Goal: Task Accomplishment & Management: Use online tool/utility

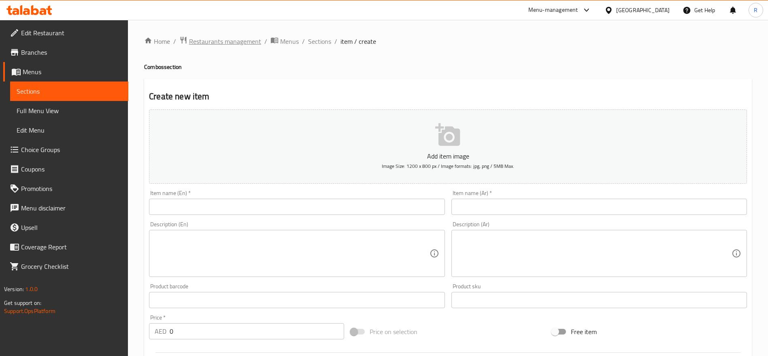
click at [212, 43] on span "Restaurants management" at bounding box center [225, 41] width 72 height 10
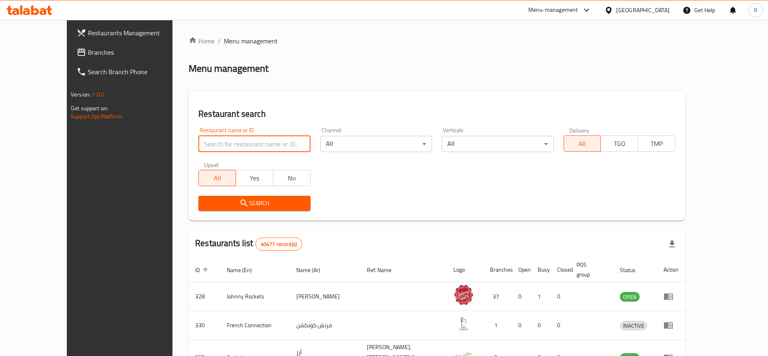
click at [219, 139] on input "search" at bounding box center [254, 144] width 112 height 16
type input "everyday roastery"
click button "Search" at bounding box center [254, 203] width 112 height 15
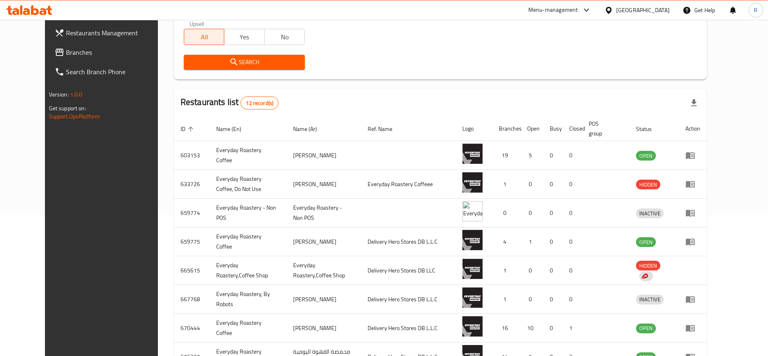
scroll to position [145, 0]
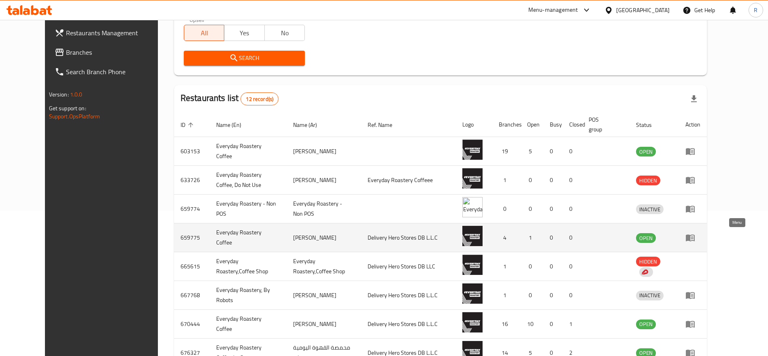
click at [694, 236] on icon "enhanced table" at bounding box center [692, 237] width 3 height 3
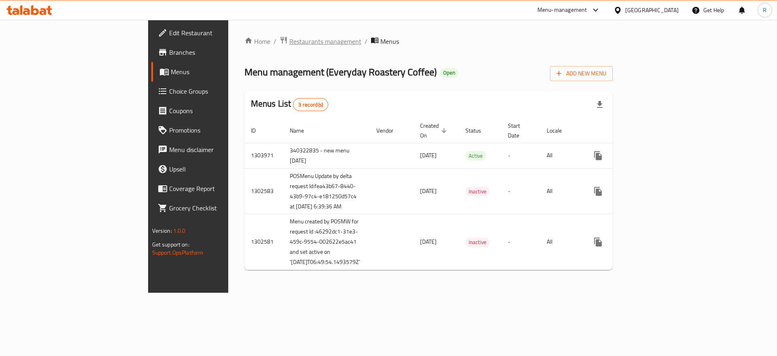
click at [290, 41] on span "Restaurants management" at bounding box center [326, 41] width 72 height 10
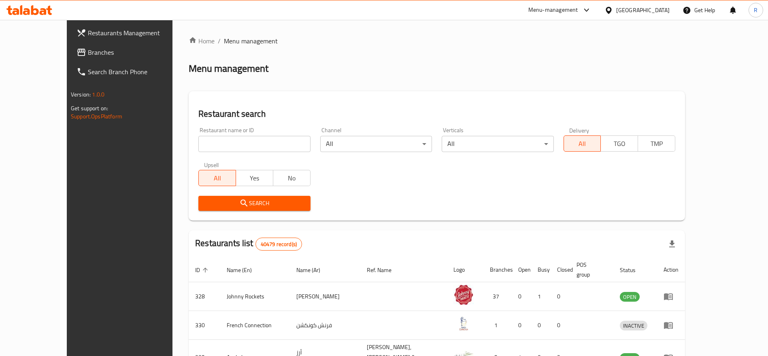
click at [223, 141] on input "search" at bounding box center [254, 144] width 112 height 16
type input "everyday roastery"
click button "Search" at bounding box center [254, 203] width 112 height 15
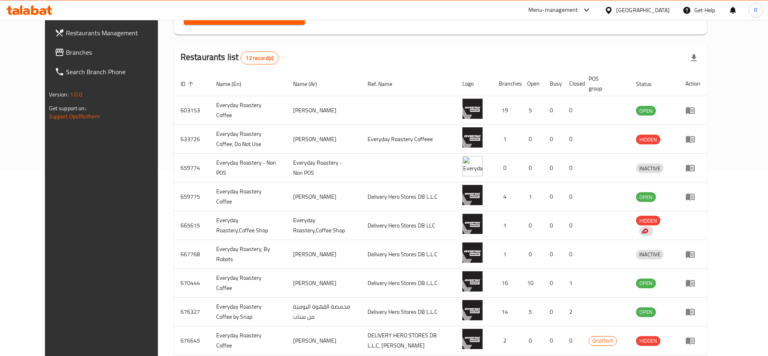
scroll to position [258, 0]
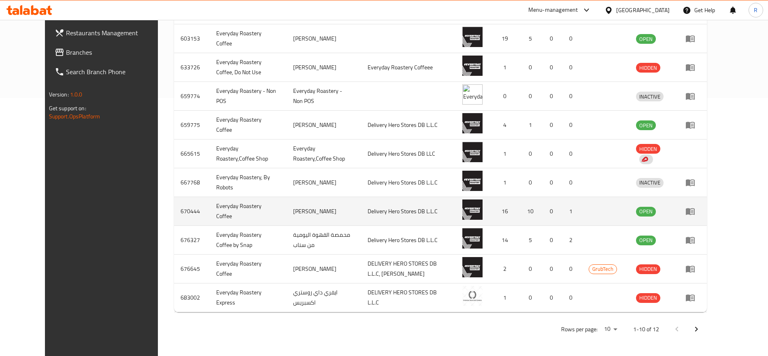
click at [695, 209] on icon "enhanced table" at bounding box center [691, 211] width 10 height 10
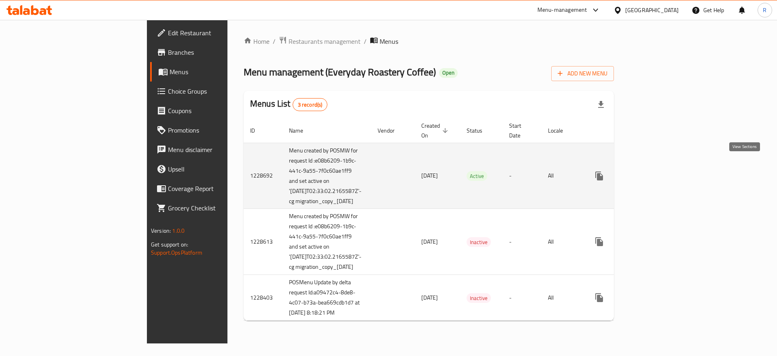
click at [663, 171] on icon "enhanced table" at bounding box center [658, 176] width 10 height 10
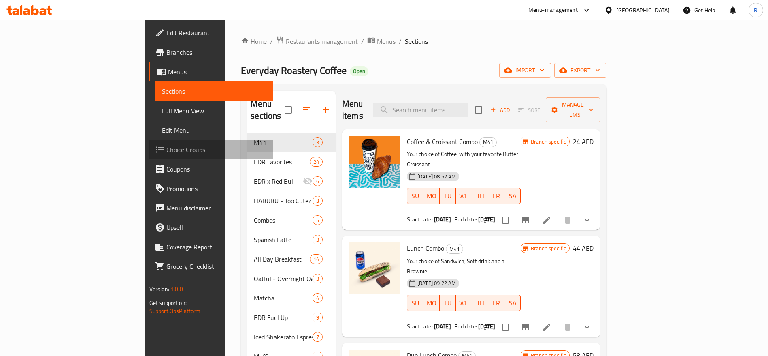
click at [166, 151] on span "Choice Groups" at bounding box center [216, 150] width 101 height 10
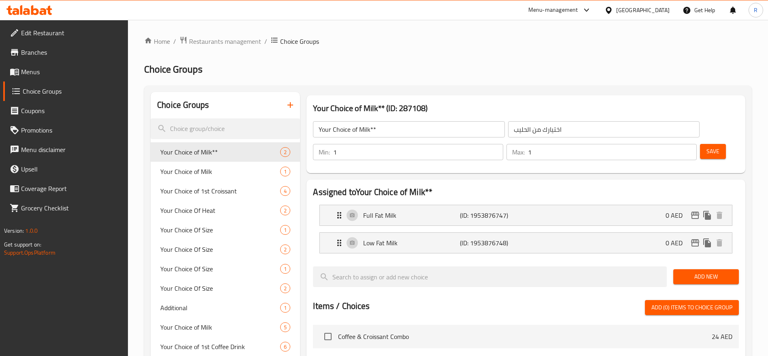
click at [215, 42] on span "Restaurants management" at bounding box center [225, 41] width 72 height 10
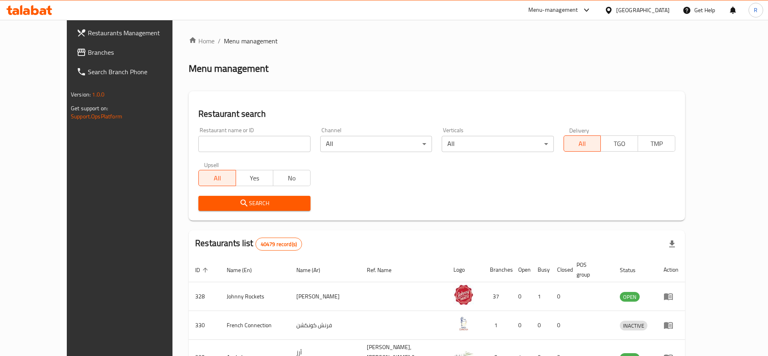
click at [224, 137] on input "search" at bounding box center [254, 144] width 112 height 16
type input "everyday roastery"
click button "Search" at bounding box center [254, 203] width 112 height 15
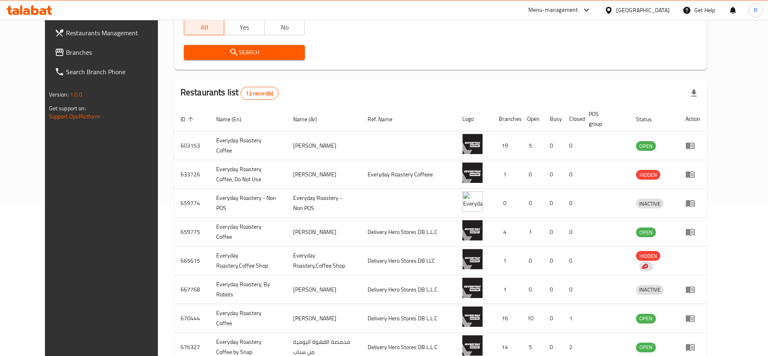
scroll to position [162, 0]
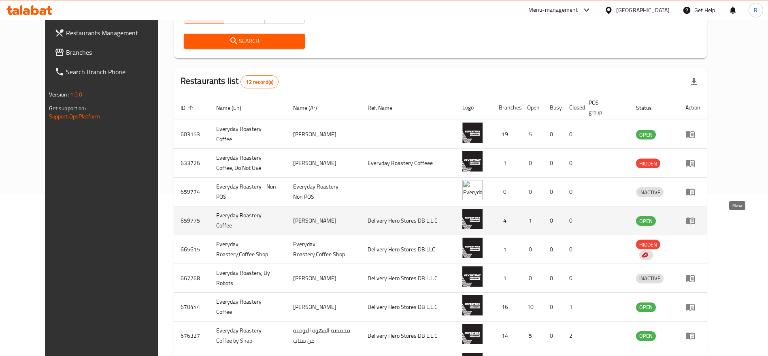
click at [695, 220] on icon "enhanced table" at bounding box center [690, 220] width 9 height 7
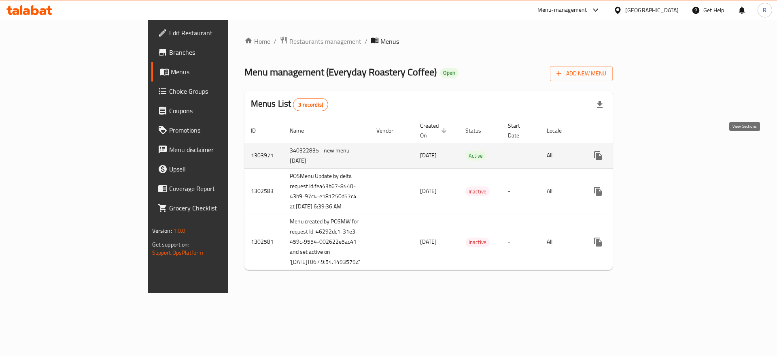
click at [667, 146] on link "enhanced table" at bounding box center [656, 155] width 19 height 19
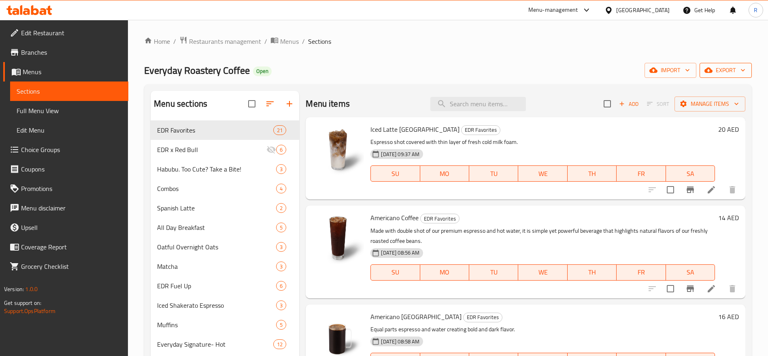
click at [734, 69] on span "export" at bounding box center [725, 70] width 39 height 10
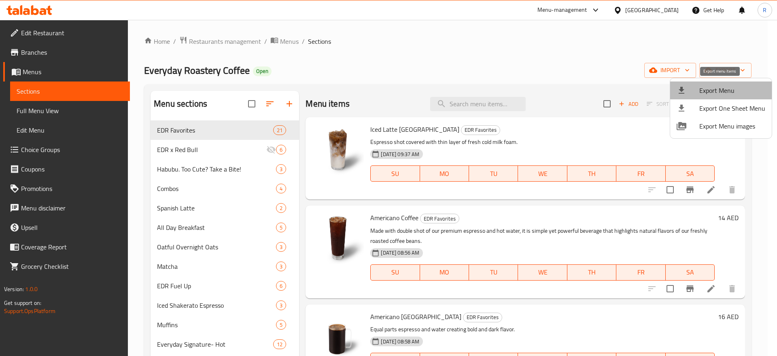
click at [723, 89] on span "Export Menu" at bounding box center [733, 90] width 66 height 10
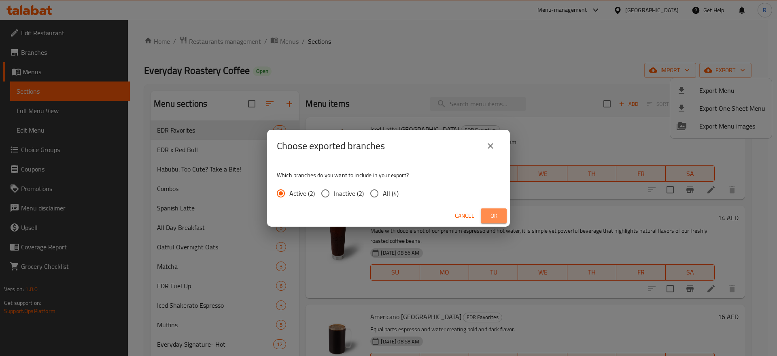
click at [496, 218] on span "Ok" at bounding box center [494, 216] width 13 height 10
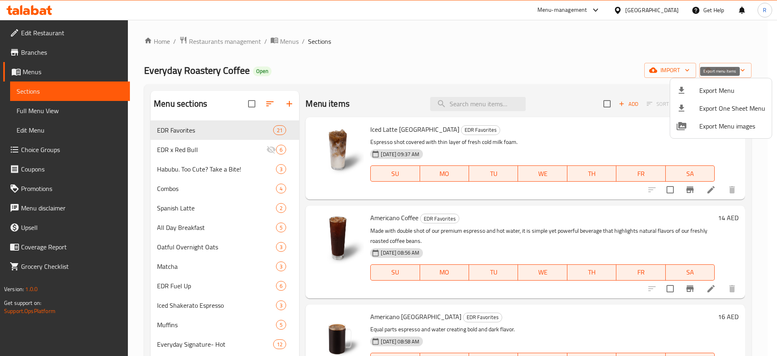
click at [701, 87] on span "Export Menu" at bounding box center [733, 90] width 66 height 10
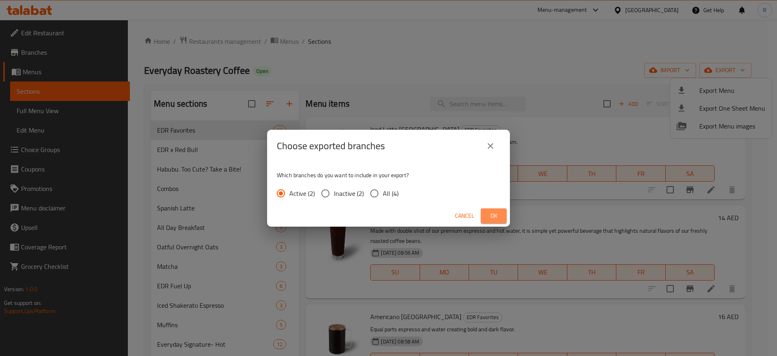
click at [490, 217] on span "Ok" at bounding box center [494, 216] width 13 height 10
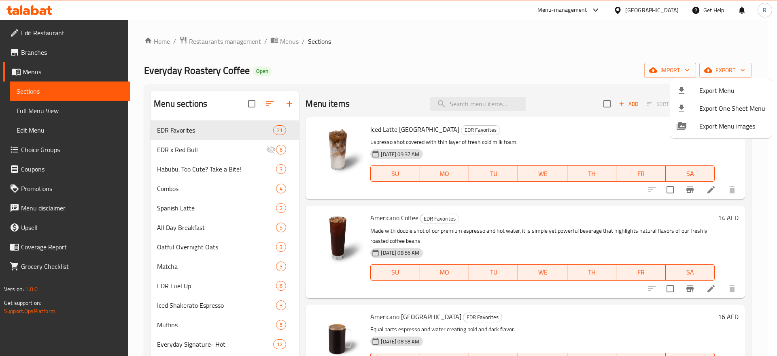
click at [768, 64] on div at bounding box center [388, 178] width 777 height 356
